Goal: Information Seeking & Learning: Learn about a topic

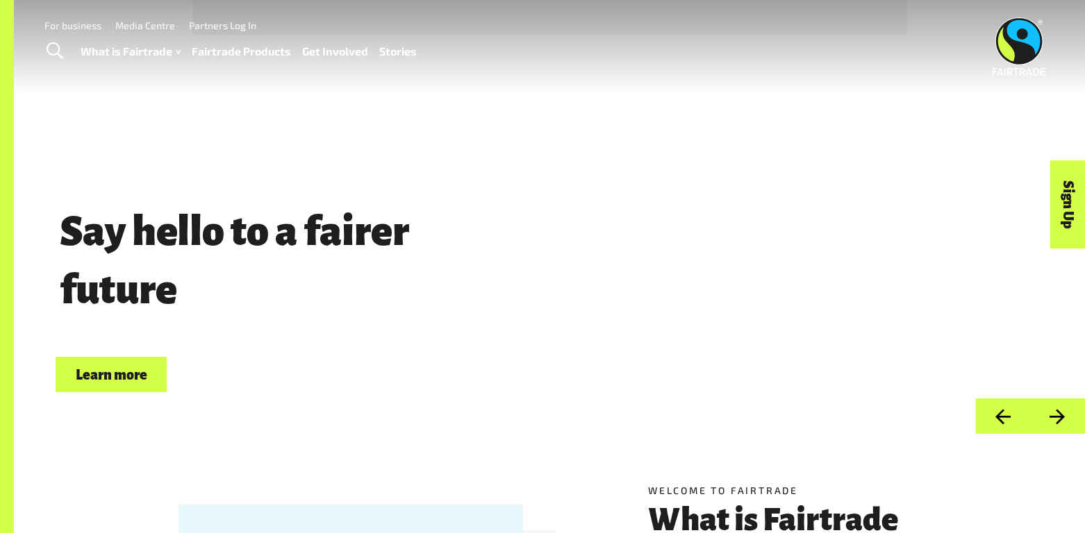
click at [63, 50] on link "Toggle Search" at bounding box center [55, 51] width 34 height 35
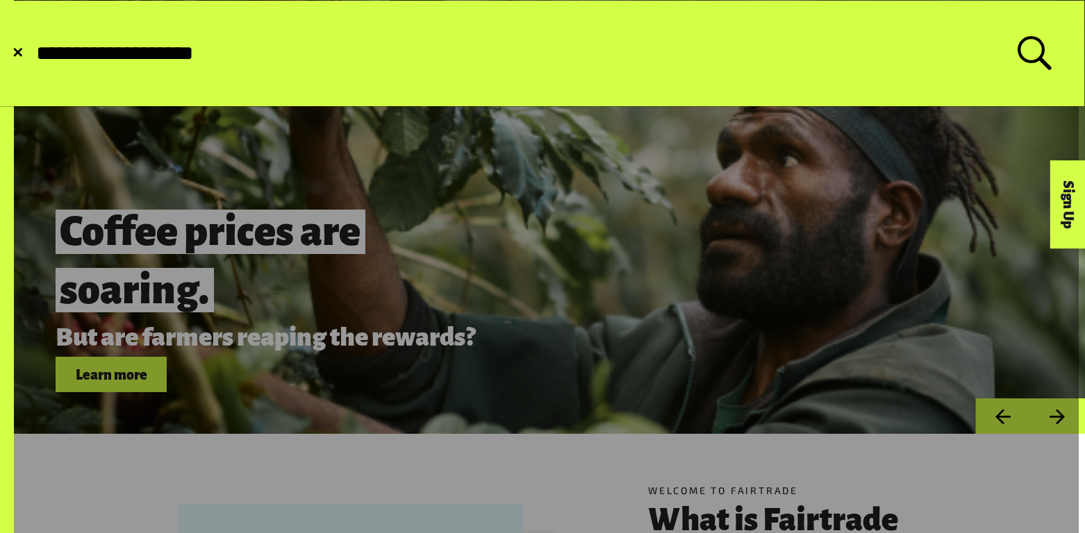
type input "**********"
click at [34, 53] on button "Submit Search" at bounding box center [34, 53] width 1 height 1
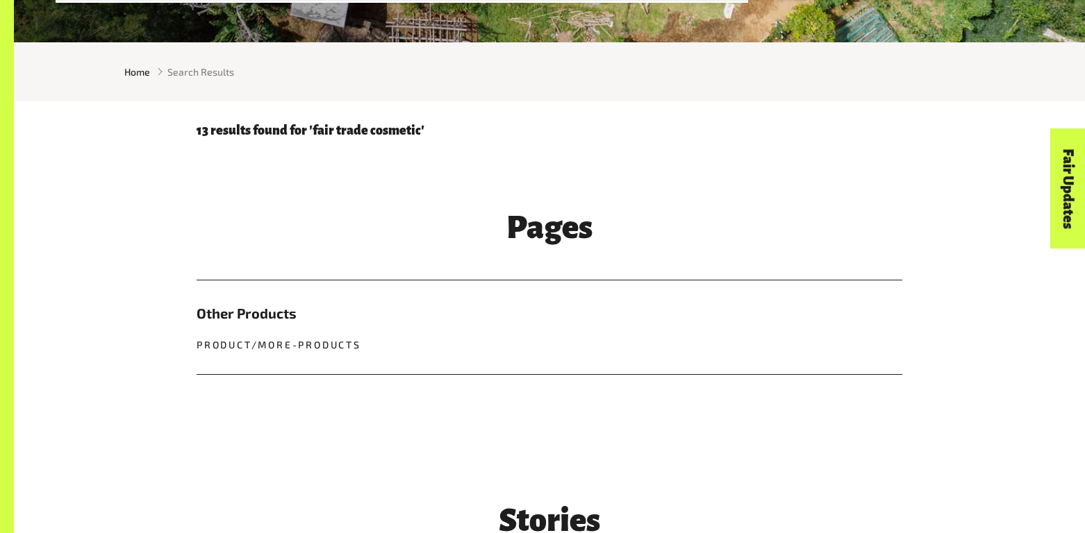
scroll to position [406, 0]
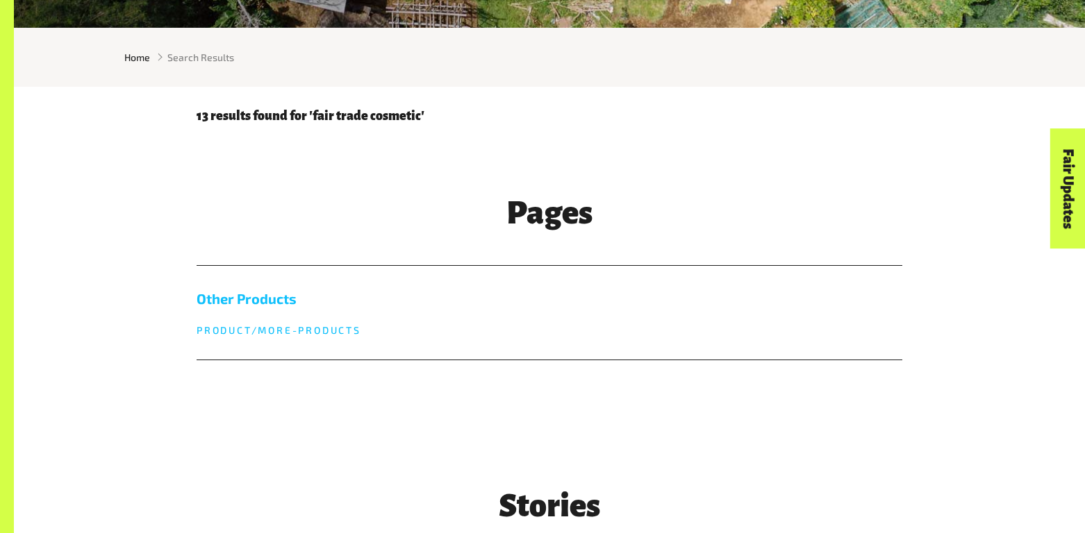
click at [340, 328] on p "product/more-products" at bounding box center [550, 330] width 706 height 15
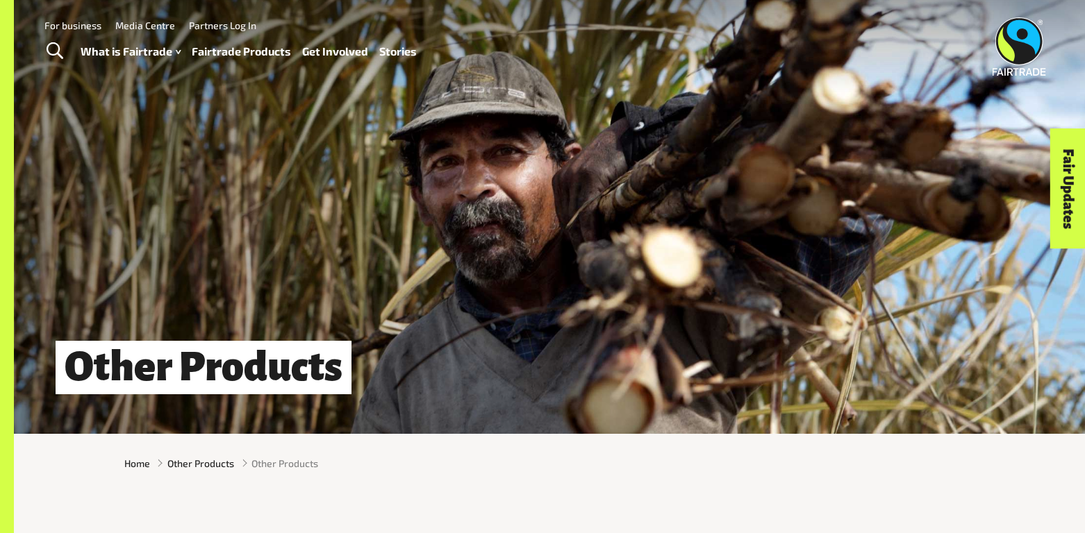
click at [61, 44] on span "Toggle Search" at bounding box center [55, 51] width 17 height 18
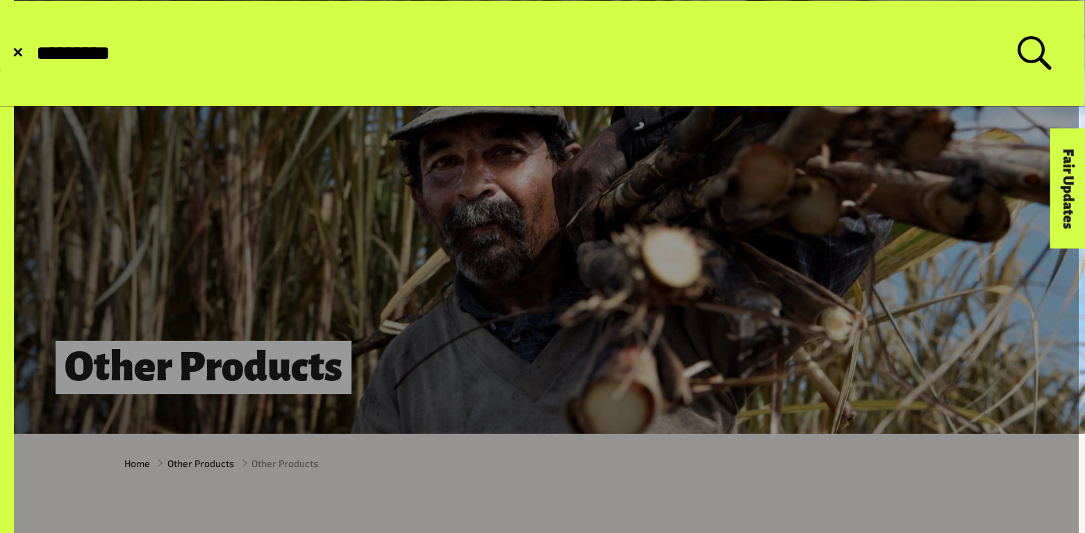
type input "*********"
click at [34, 53] on button "Submit Search" at bounding box center [34, 53] width 1 height 1
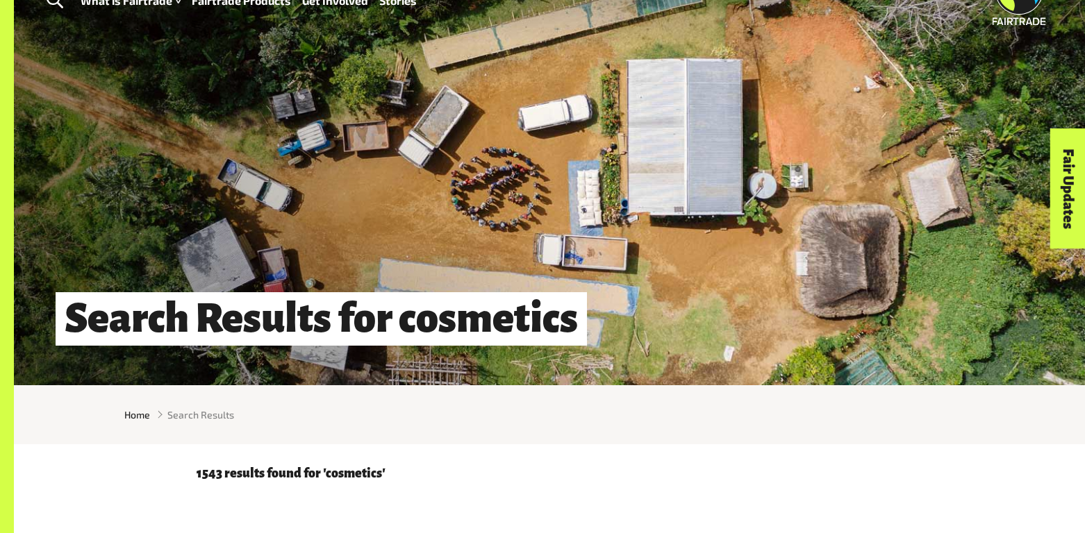
scroll to position [50, 0]
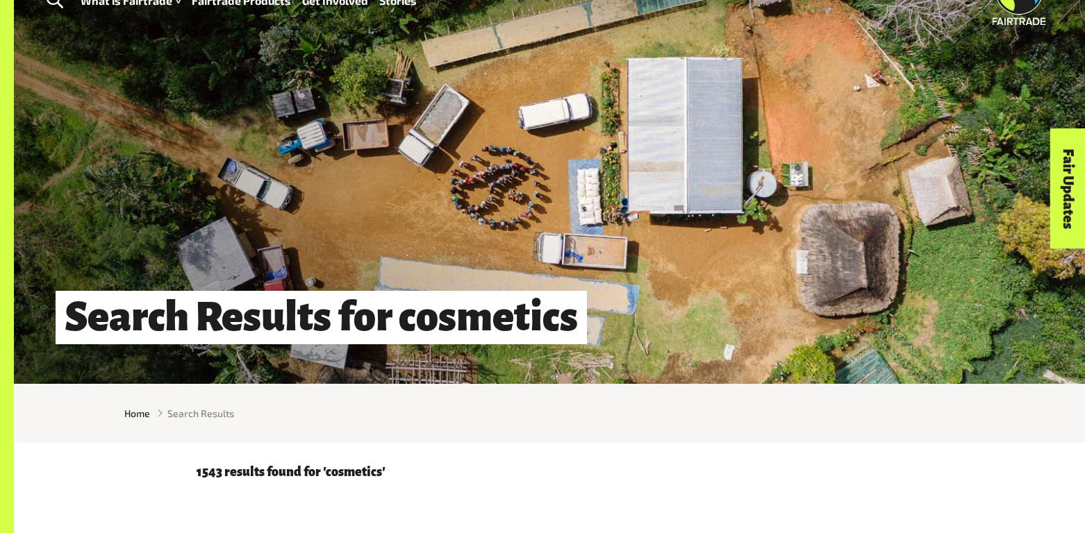
click at [211, 408] on span "Search Results" at bounding box center [200, 413] width 67 height 15
click at [209, 412] on span "Search Results" at bounding box center [200, 413] width 67 height 15
drag, startPoint x: 209, startPoint y: 412, endPoint x: 152, endPoint y: 415, distance: 57.0
click at [152, 415] on li "Search Results" at bounding box center [192, 413] width 84 height 15
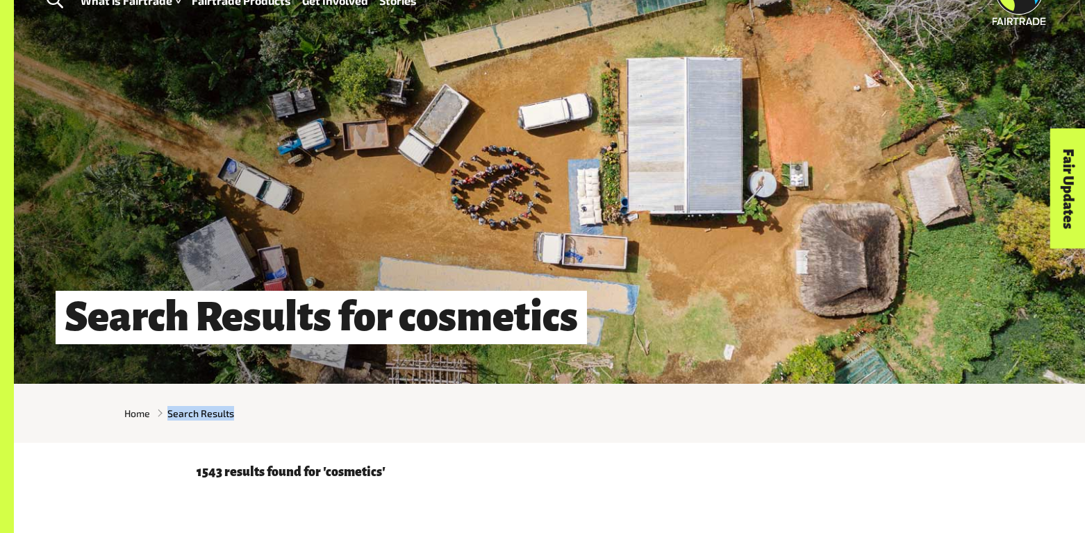
click at [152, 415] on li "Search Results" at bounding box center [192, 413] width 84 height 15
drag, startPoint x: 236, startPoint y: 417, endPoint x: 720, endPoint y: 426, distance: 484.2
click at [720, 426] on main "Search Results for cosmetics Home Search Results 1543 results found for 'cosmet…" at bounding box center [549, 486] width 1071 height 1072
click at [720, 426] on div "Home Search Results" at bounding box center [549, 413] width 1071 height 37
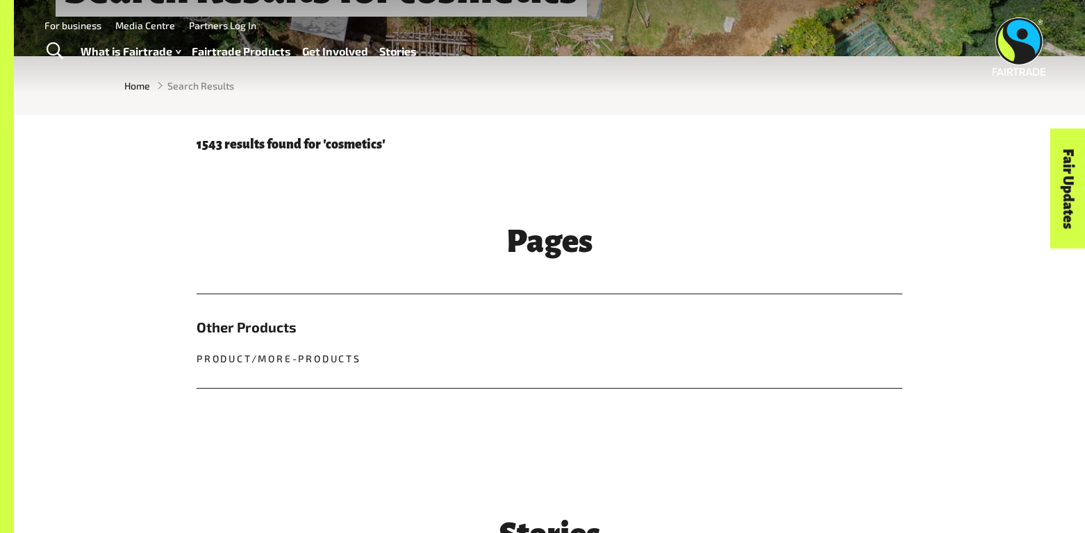
scroll to position [0, 0]
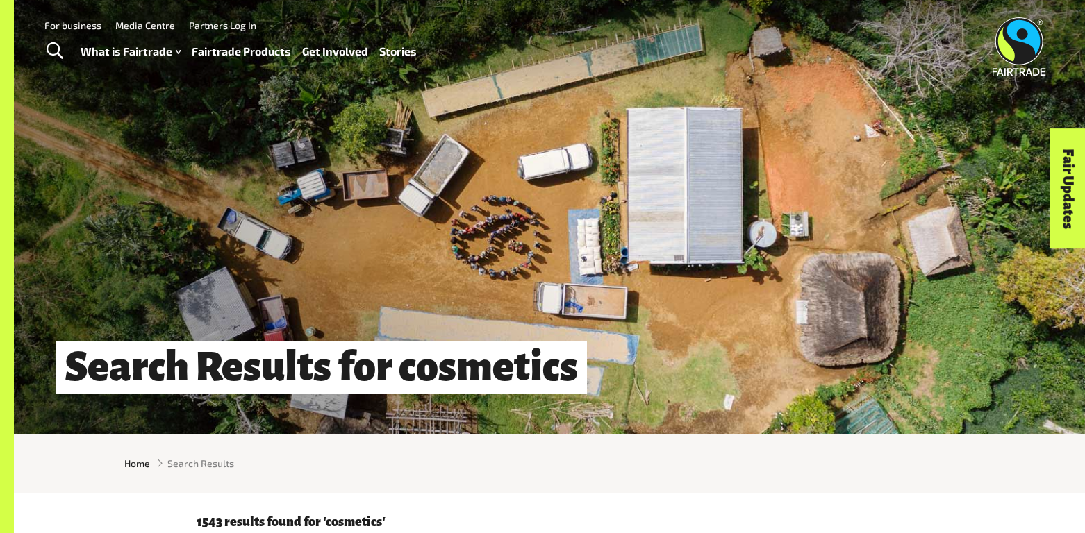
click at [452, 292] on div "Search Results for cosmetics" at bounding box center [549, 217] width 1071 height 434
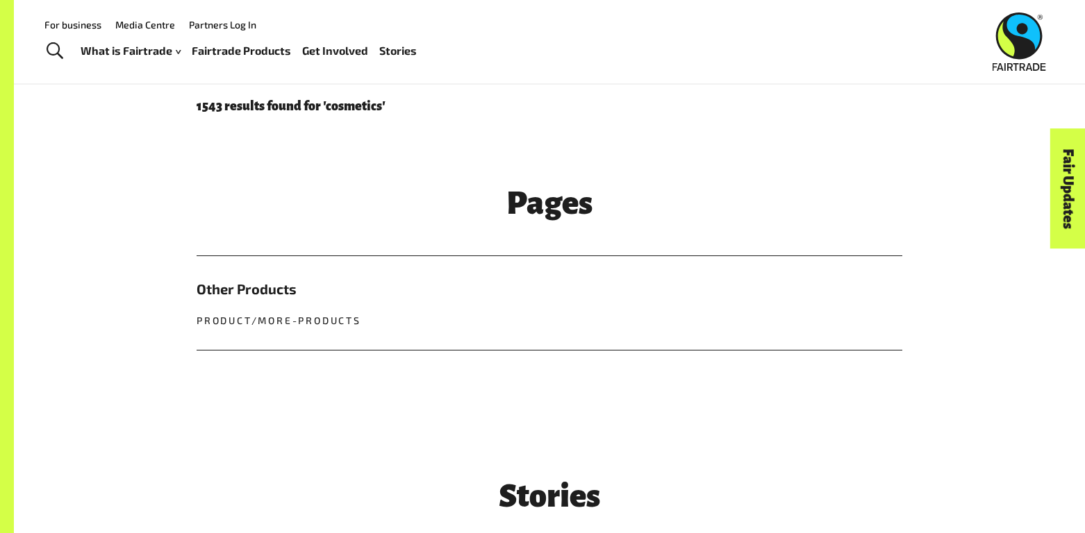
scroll to position [415, 0]
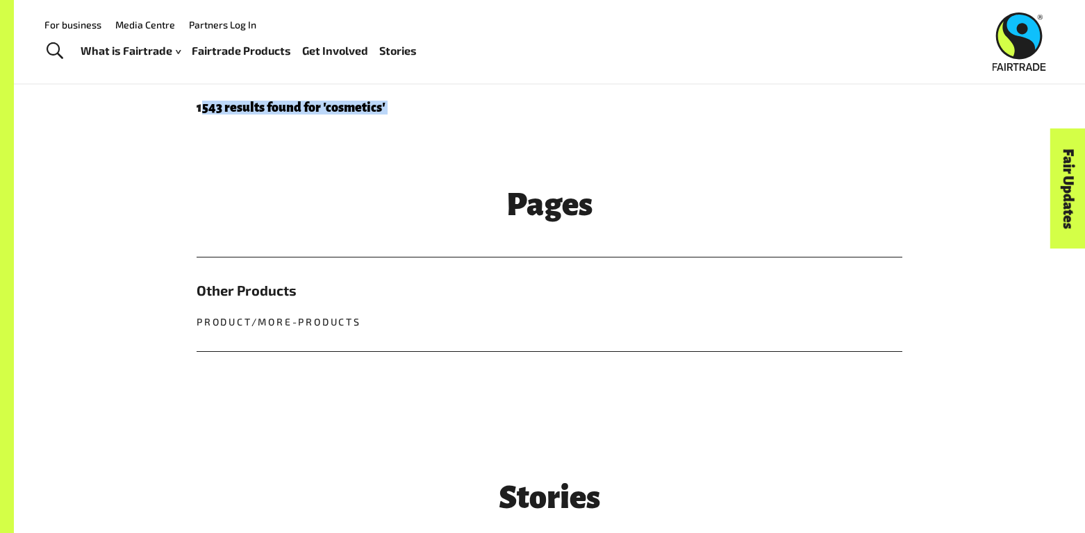
drag, startPoint x: 201, startPoint y: 99, endPoint x: 308, endPoint y: 138, distance: 113.2
click at [308, 138] on main "Search Results for cosmetics Home Search Results 1543 results found for 'cosmet…" at bounding box center [549, 121] width 1071 height 1072
click at [308, 138] on div "Pages Other Products product/more-products" at bounding box center [549, 272] width 1071 height 293
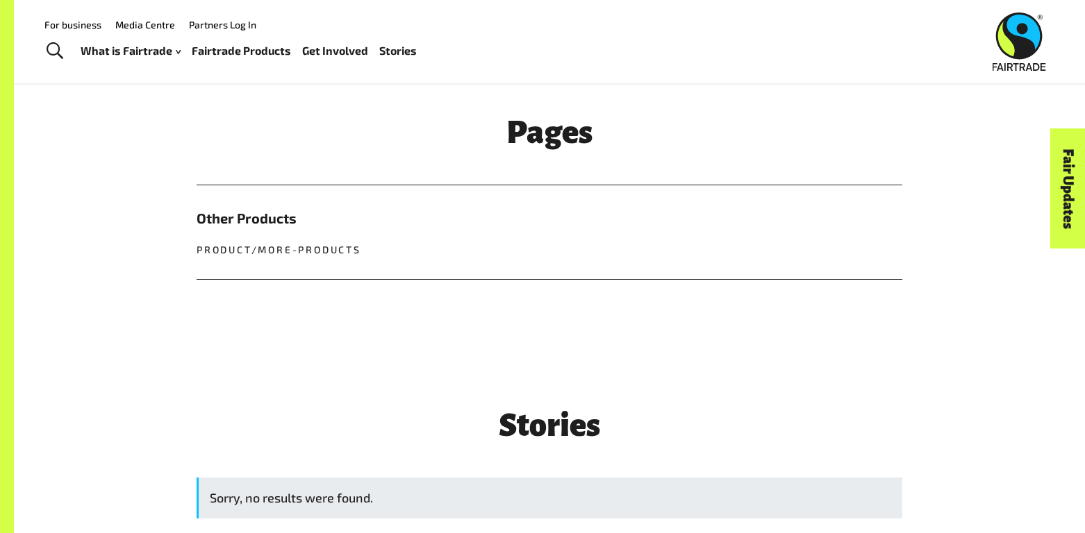
scroll to position [486, 0]
click at [290, 241] on link "Other Products product/more-products" at bounding box center [550, 233] width 706 height 94
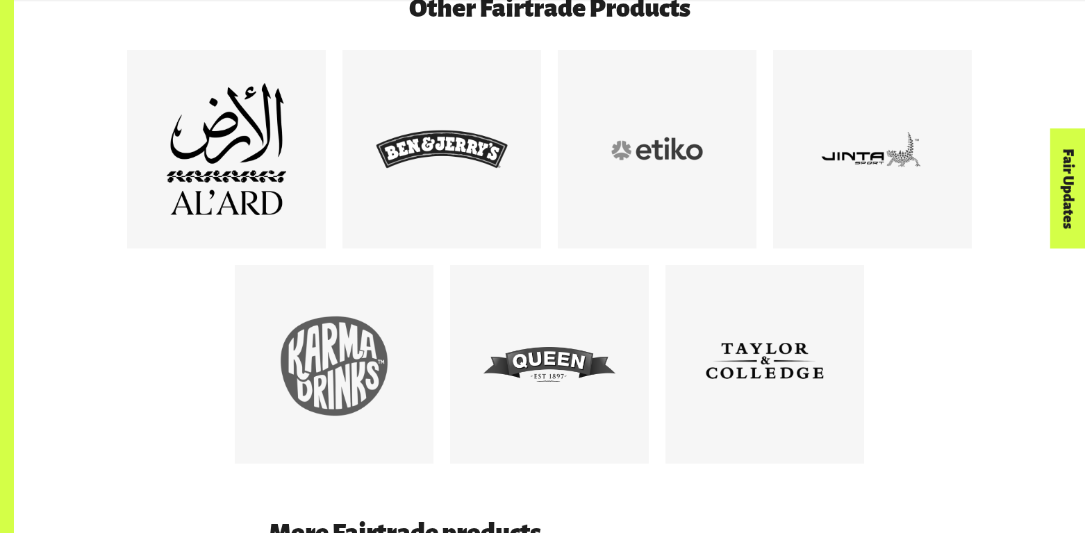
scroll to position [859, 0]
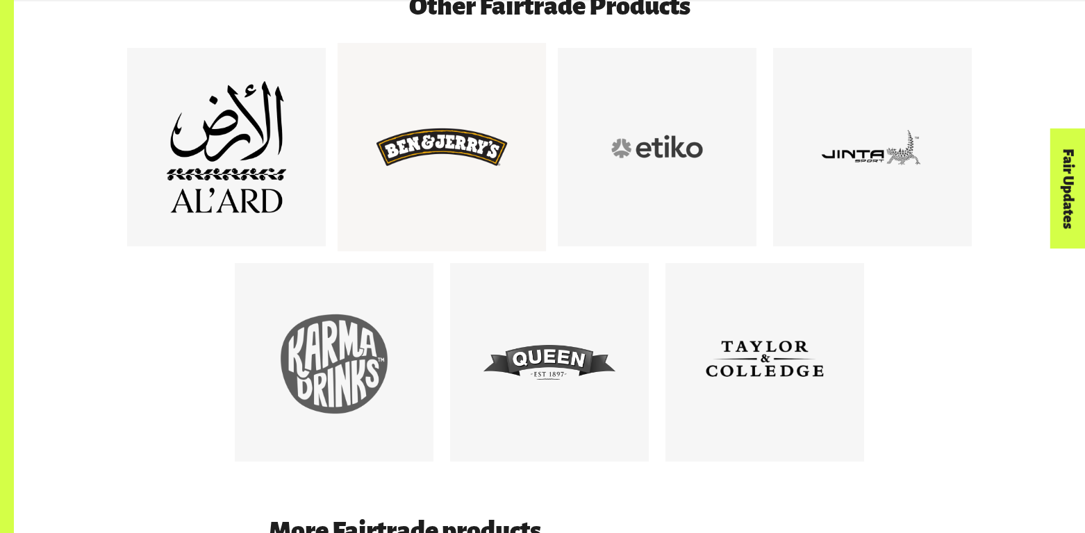
click at [426, 224] on div at bounding box center [442, 147] width 208 height 208
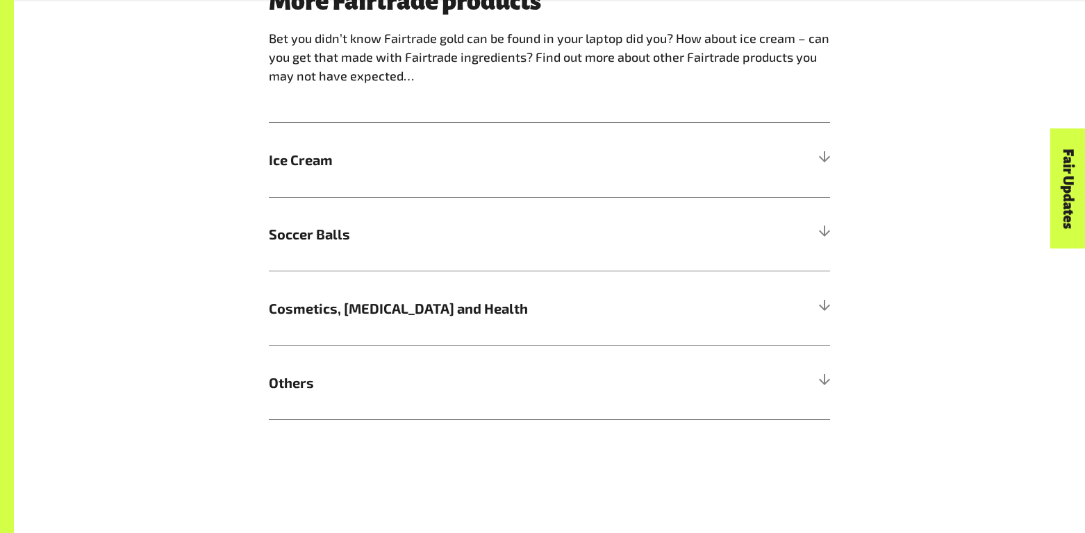
scroll to position [1392, 0]
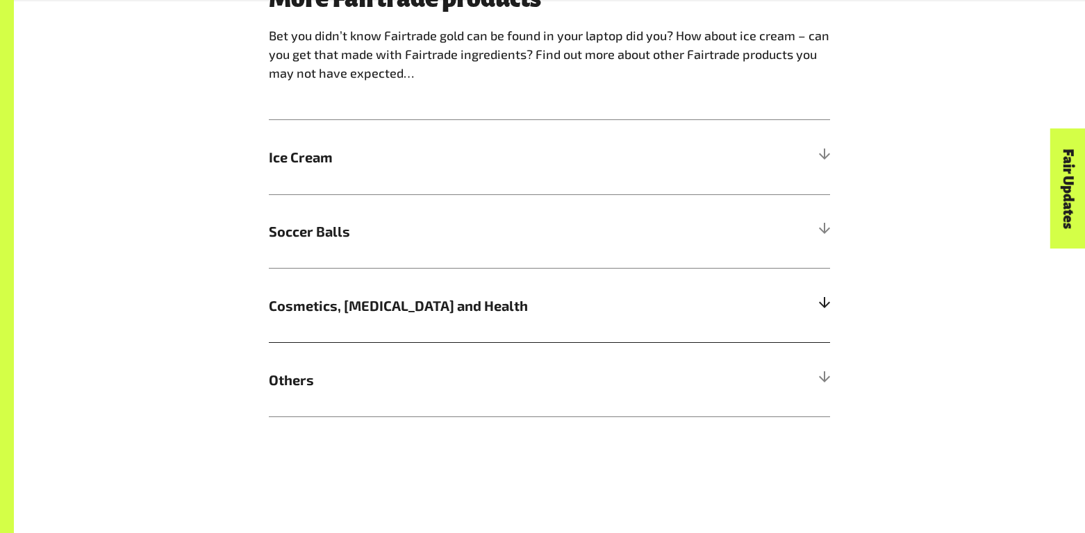
click at [608, 325] on h5 "Cosmetics, [MEDICAL_DATA] and Health" at bounding box center [549, 305] width 561 height 74
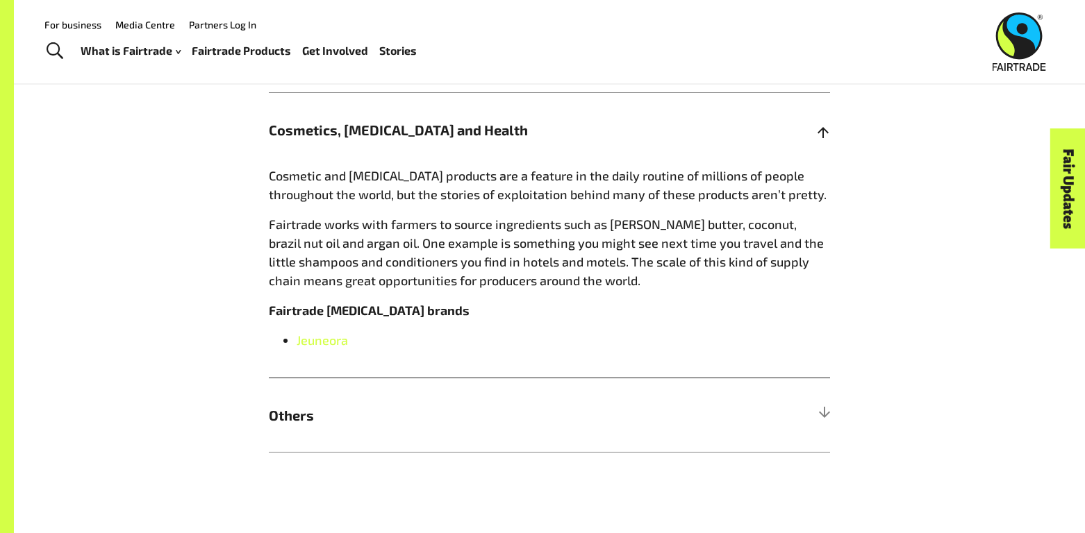
scroll to position [1565, 0]
